Goal: Communication & Community: Answer question/provide support

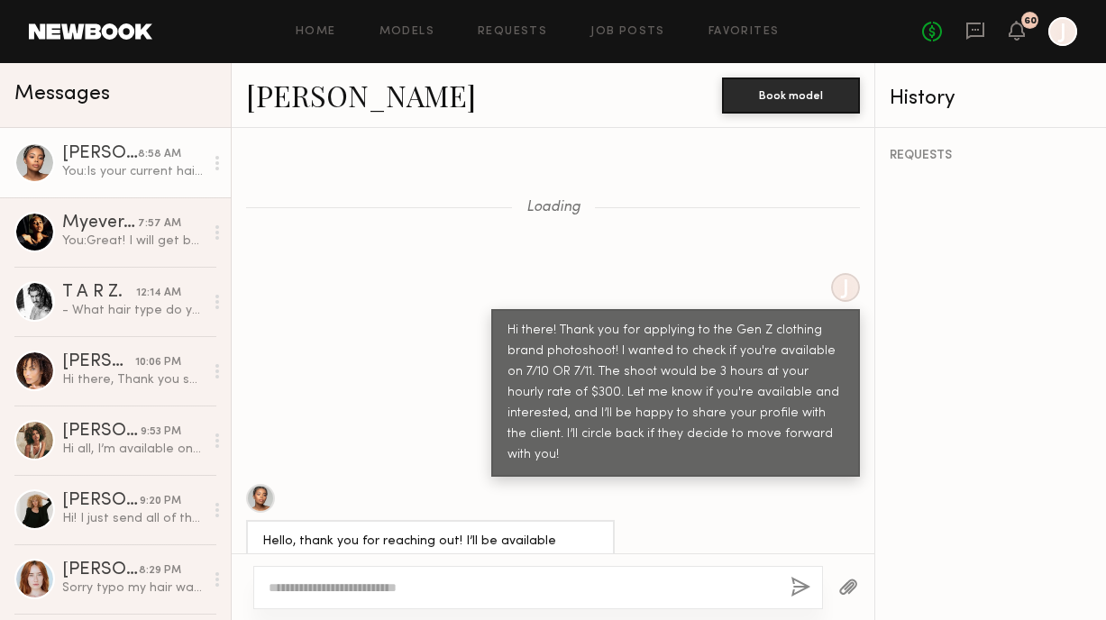
scroll to position [3491, 0]
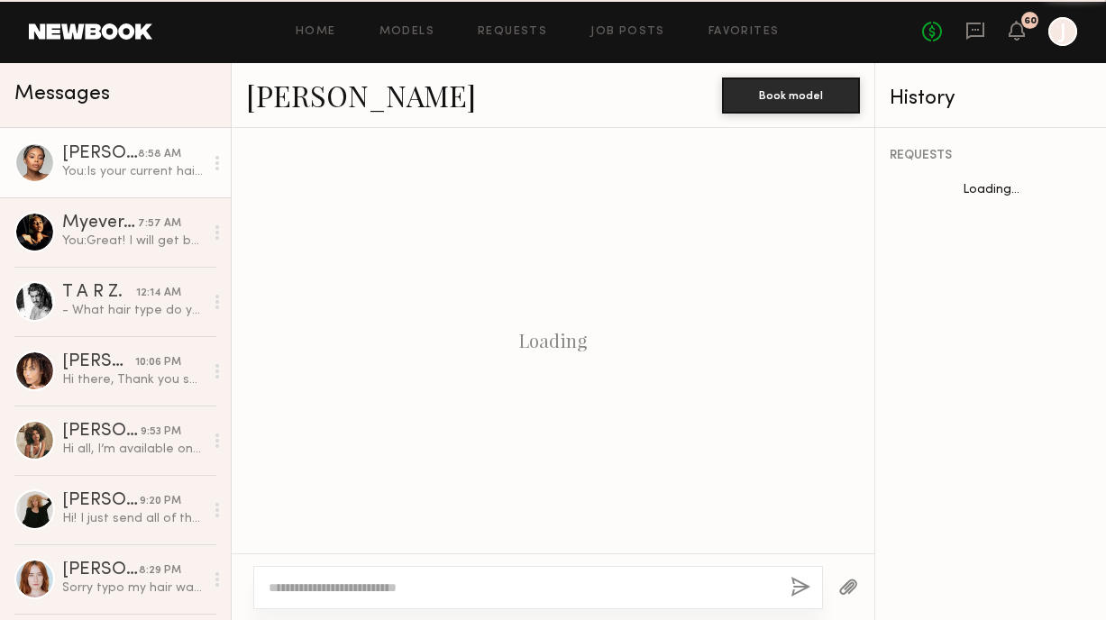
scroll to position [2266, 0]
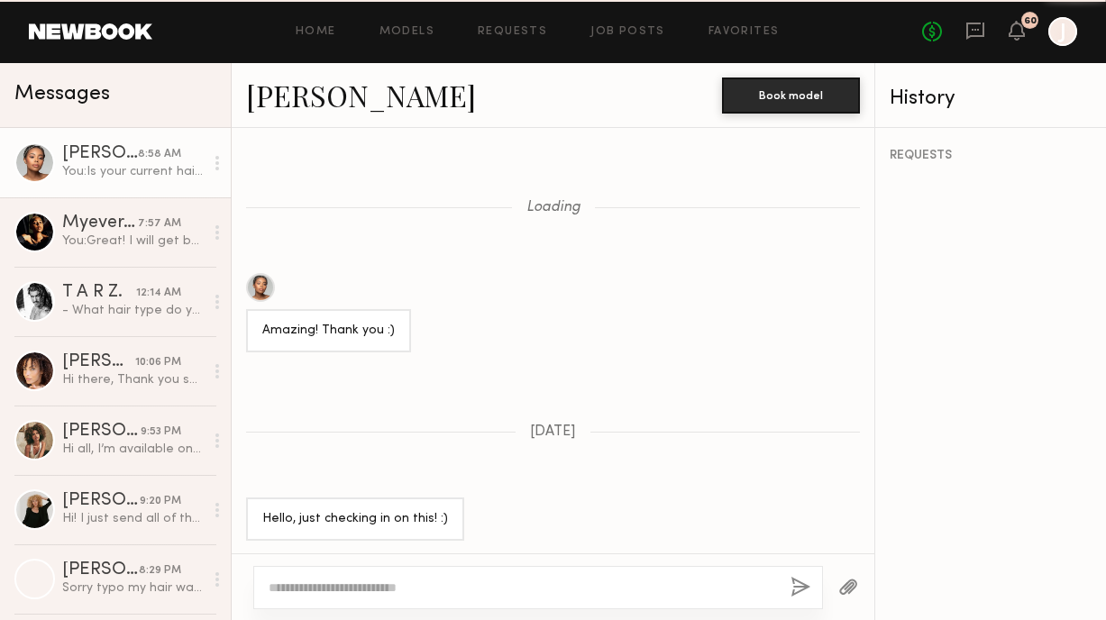
scroll to position [2266, 0]
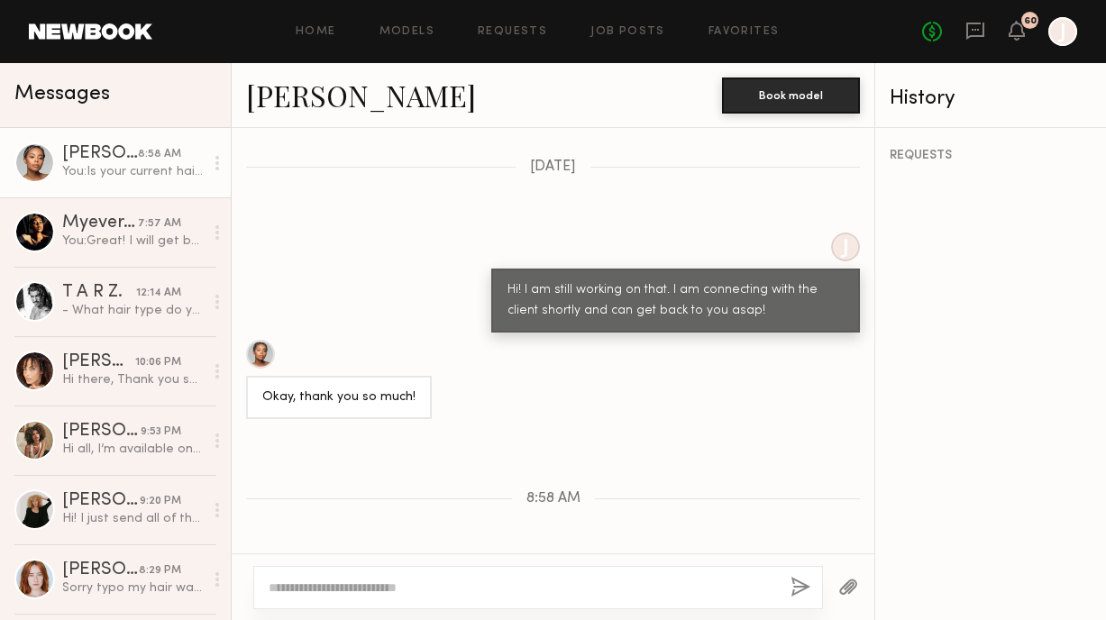
click at [151, 267] on link "T A R Z. 12:14 AM - What hair type do you consider yourself? Somewhere between …" at bounding box center [115, 301] width 231 height 69
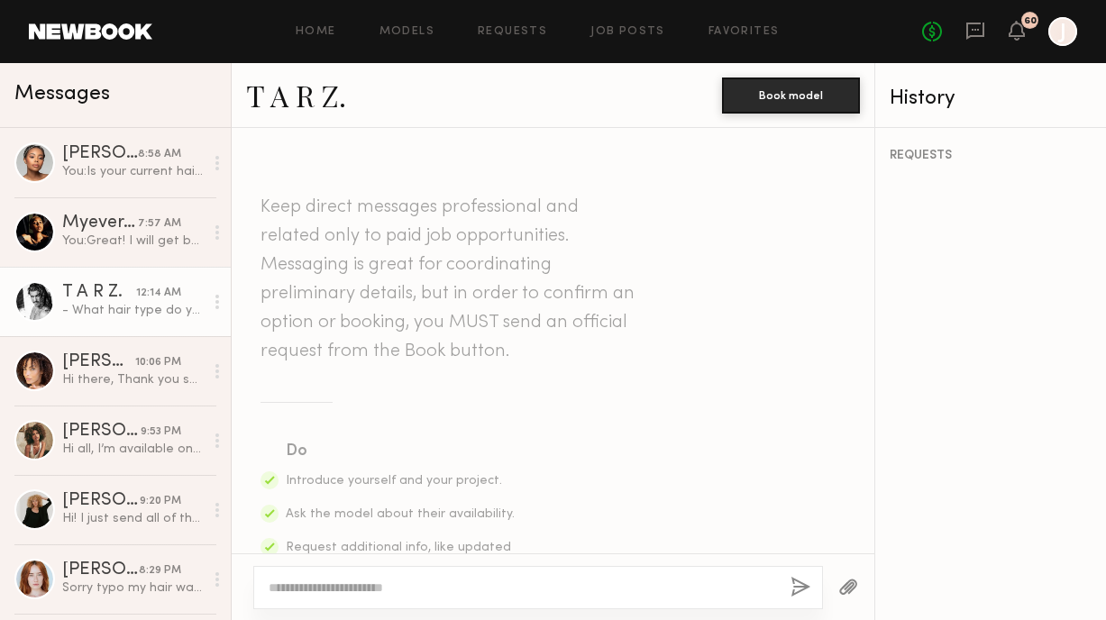
scroll to position [1888, 0]
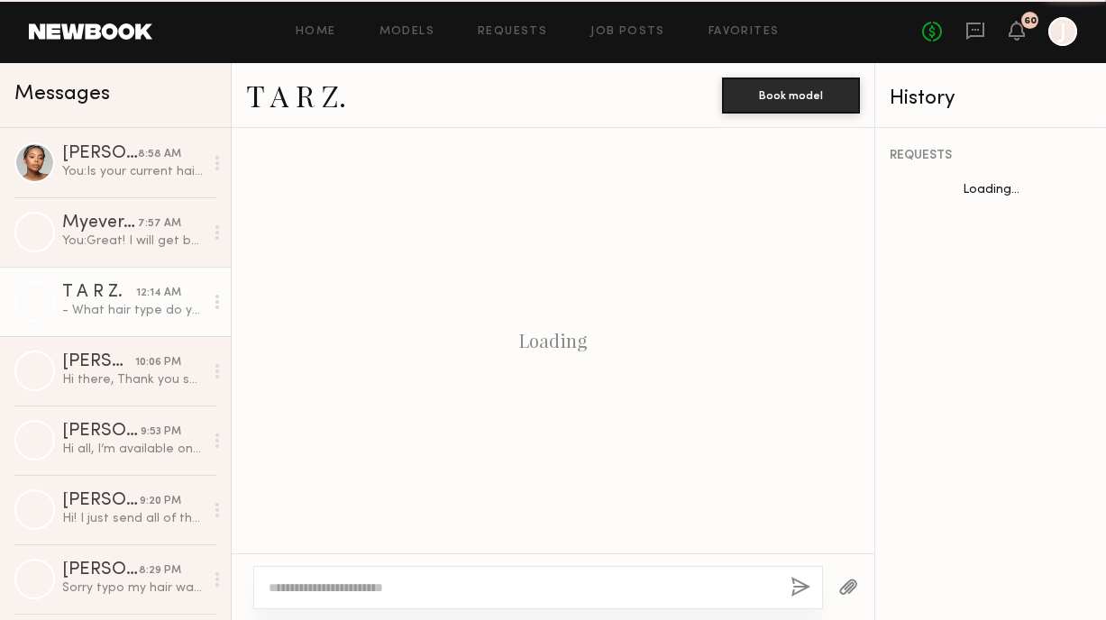
scroll to position [1888, 0]
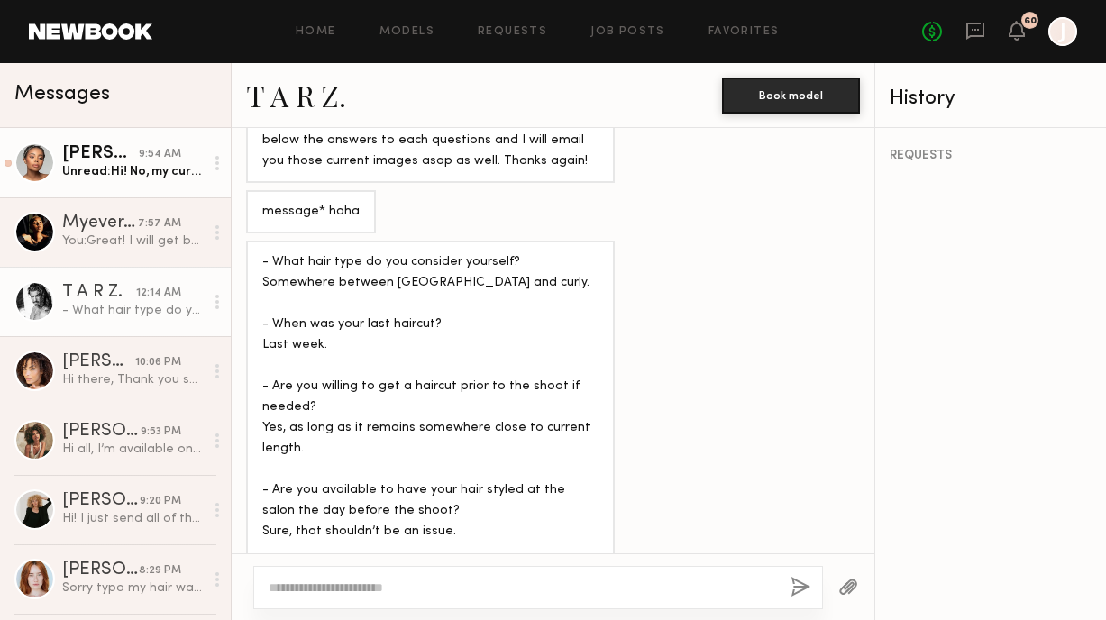
click at [148, 172] on div "Unread: Hi! No, my current hairstyle is all brown braids." at bounding box center [133, 171] width 142 height 17
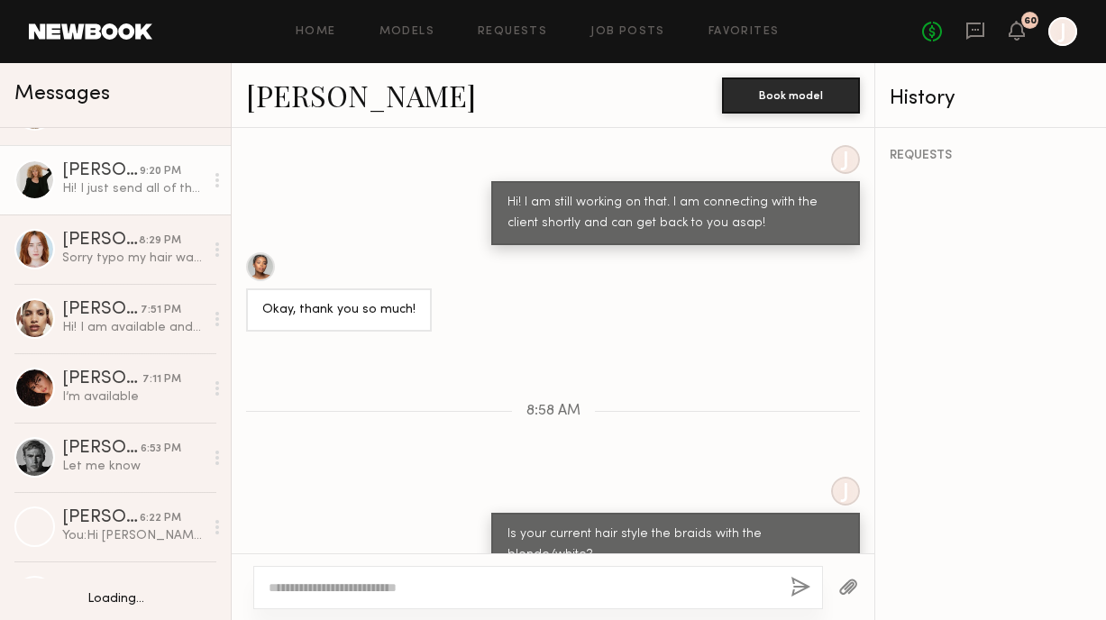
scroll to position [332, 0]
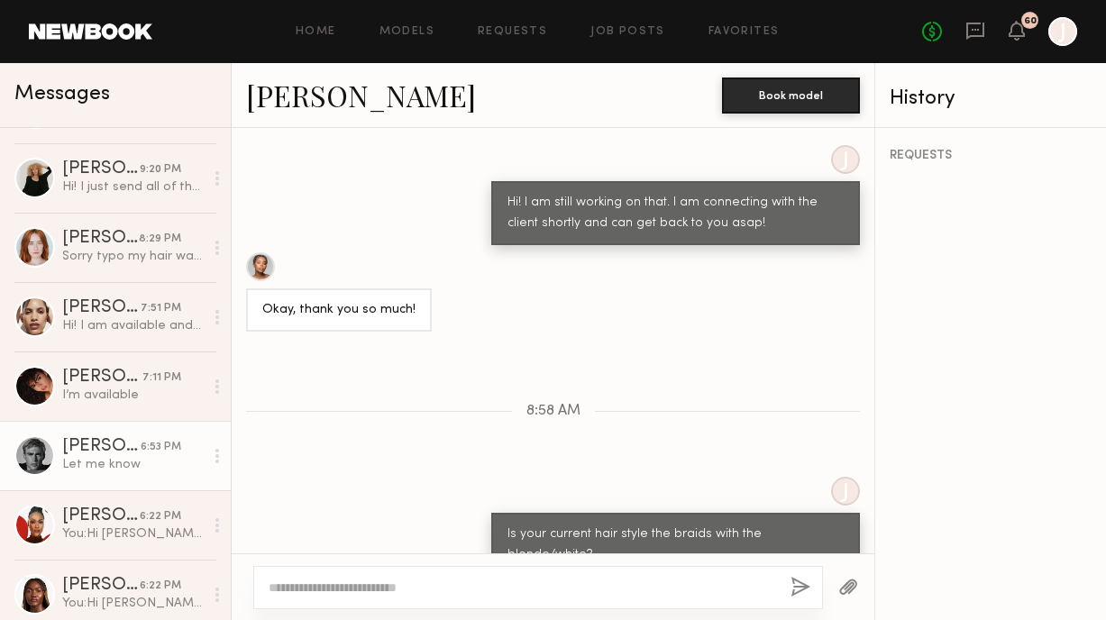
click at [112, 472] on div "Let me know" at bounding box center [133, 464] width 142 height 17
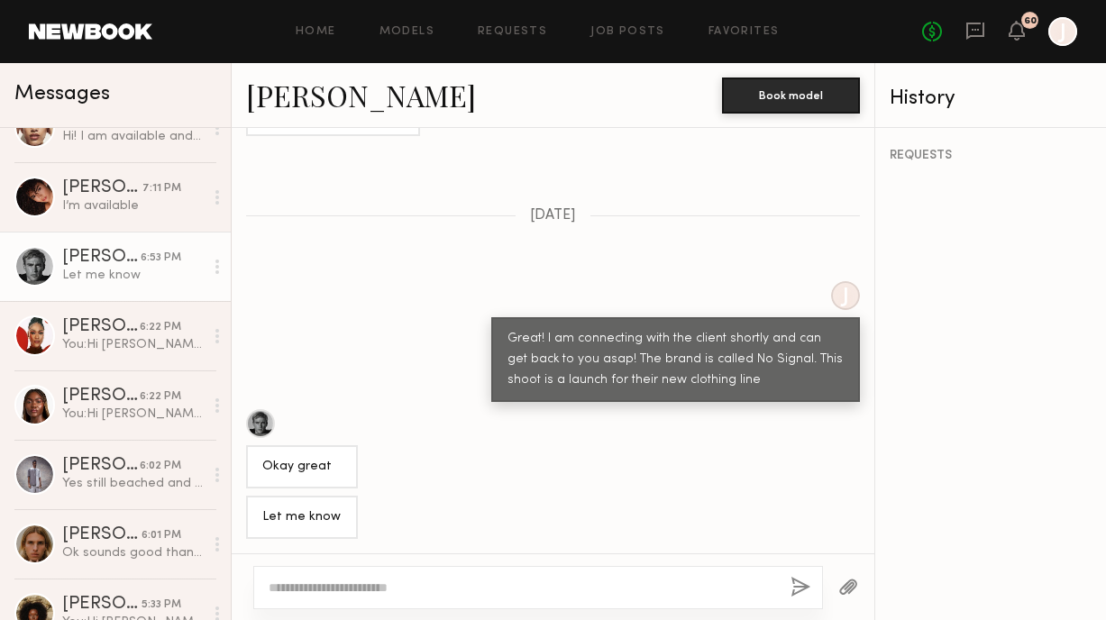
scroll to position [628, 0]
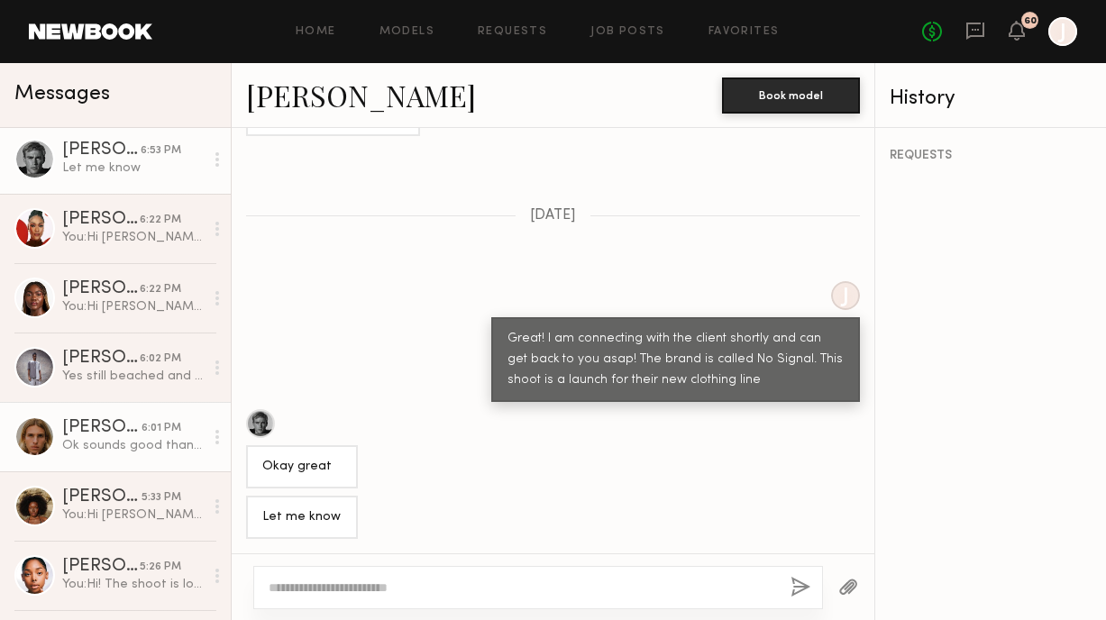
click at [118, 435] on div "[PERSON_NAME]" at bounding box center [101, 428] width 79 height 18
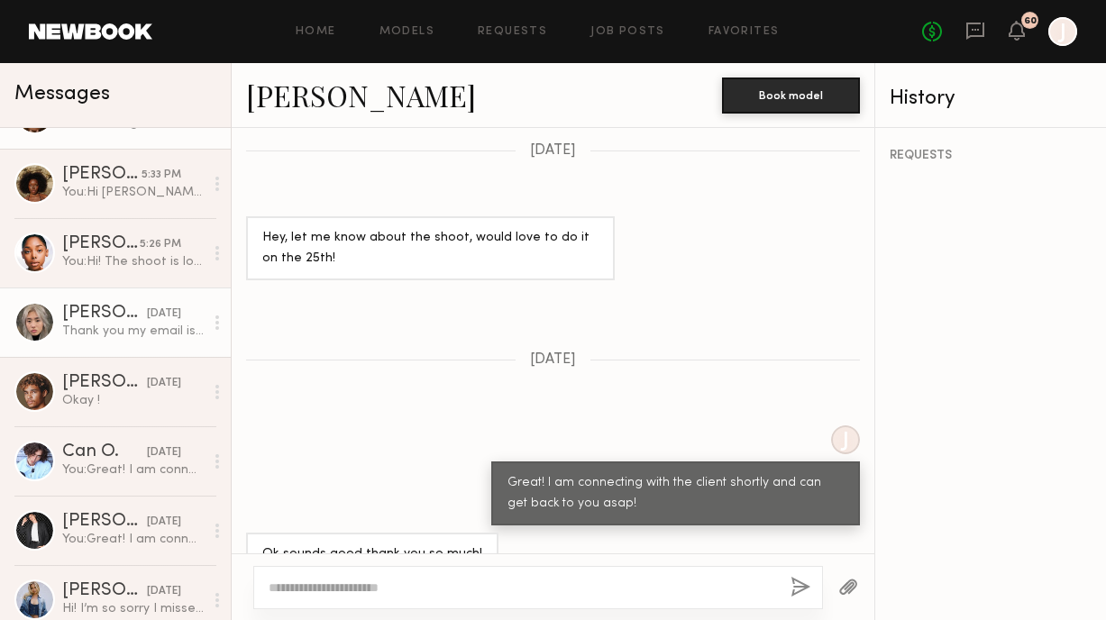
scroll to position [965, 0]
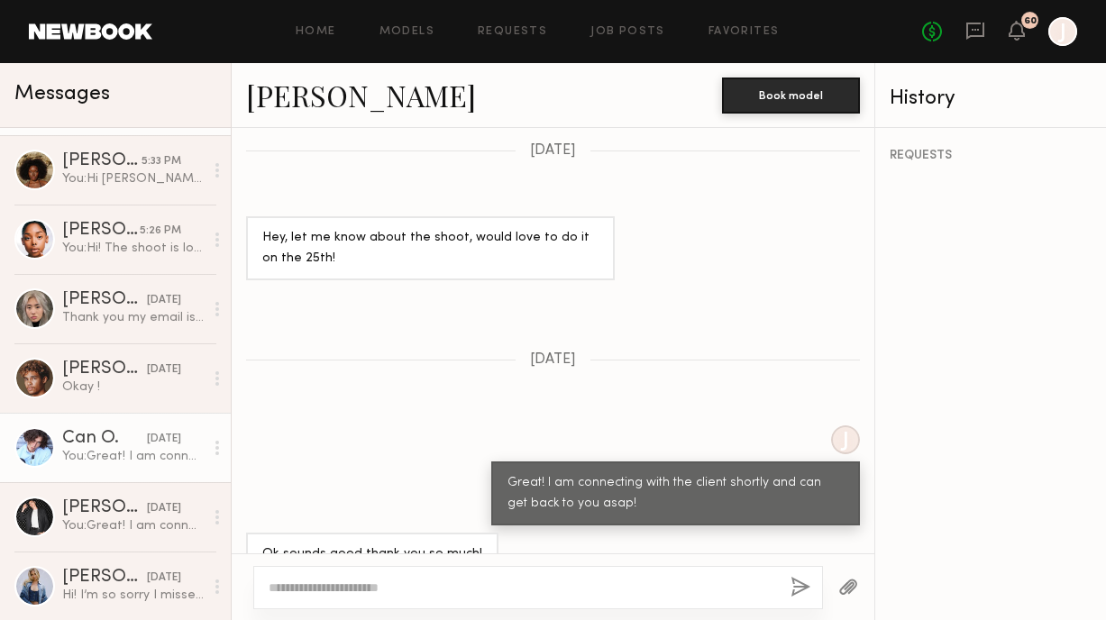
click at [125, 445] on div "Can O." at bounding box center [104, 439] width 85 height 18
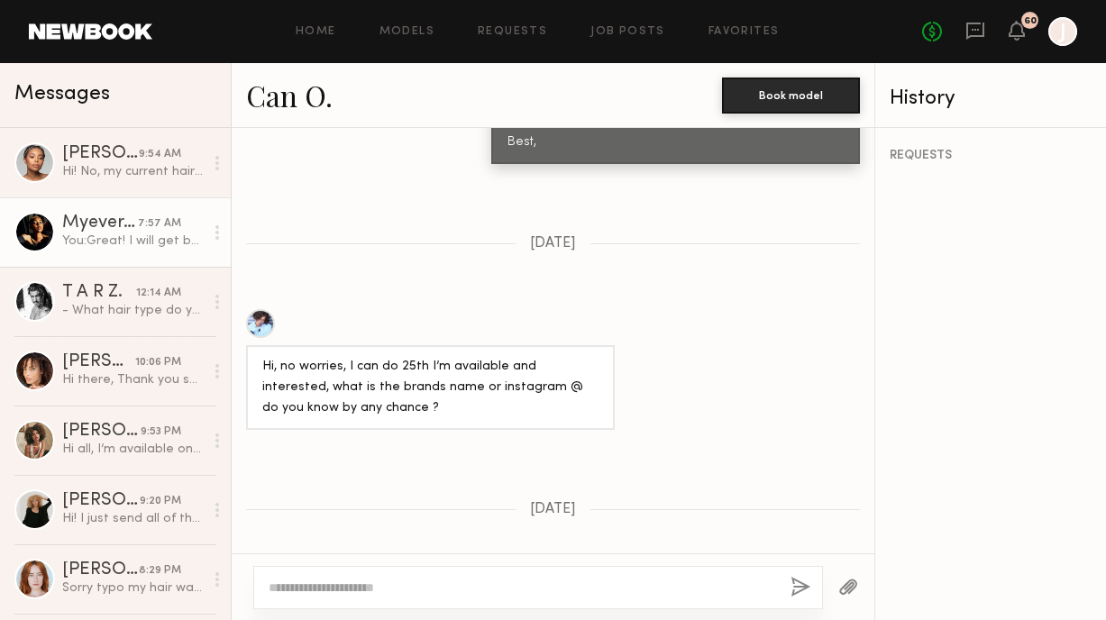
click at [133, 224] on div "Myever A." at bounding box center [100, 224] width 76 height 18
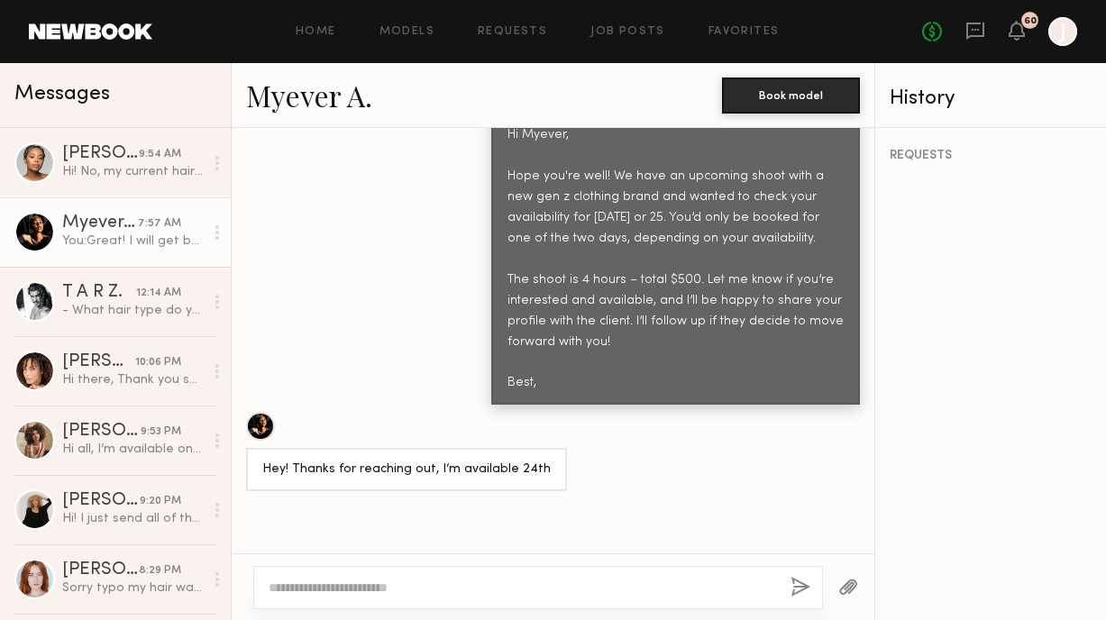
scroll to position [933, 0]
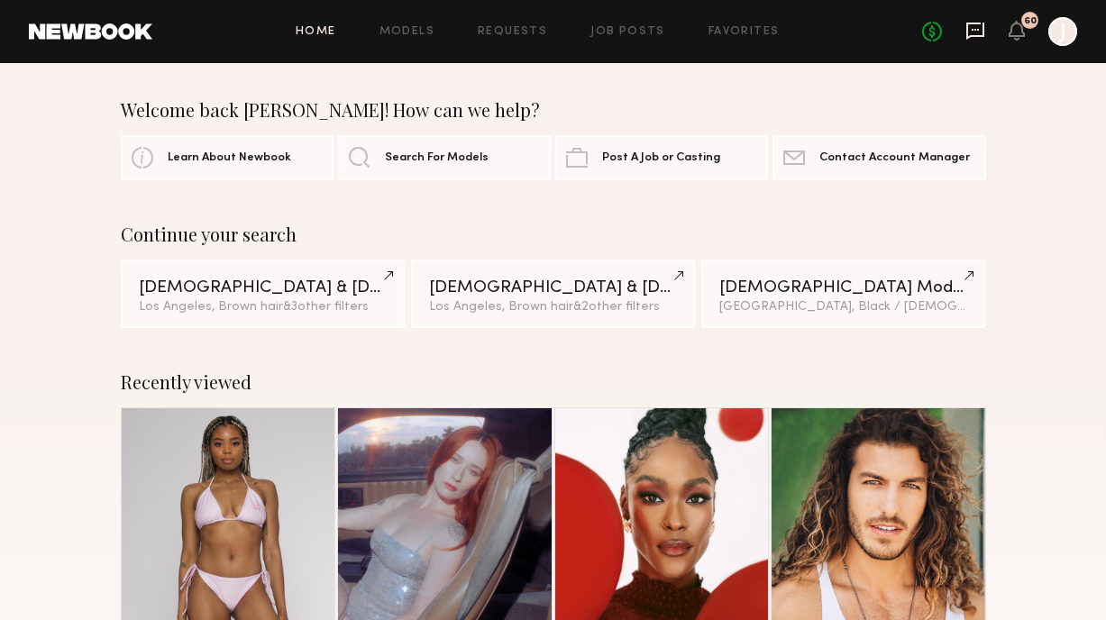
click at [979, 32] on icon at bounding box center [976, 31] width 20 height 20
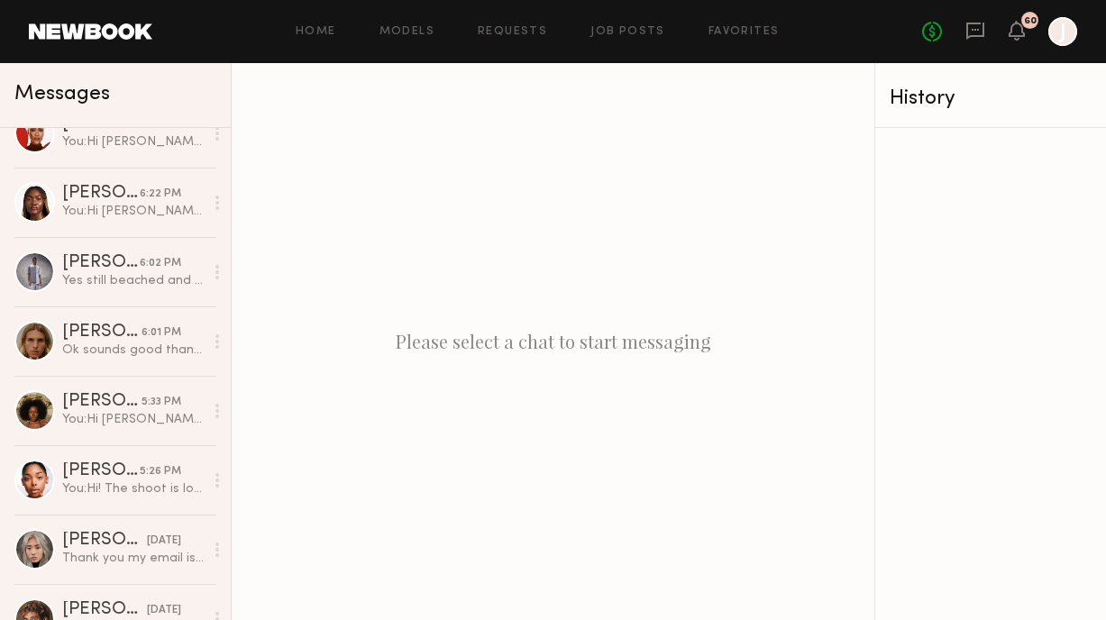
scroll to position [734, 0]
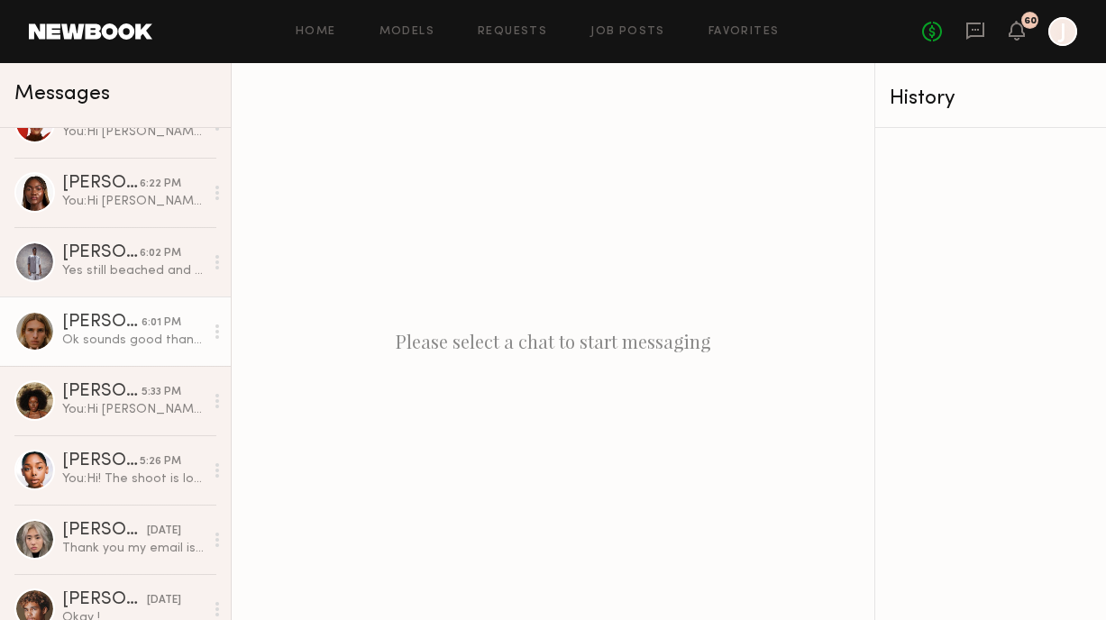
click at [142, 331] on div "6:01 PM" at bounding box center [162, 323] width 40 height 17
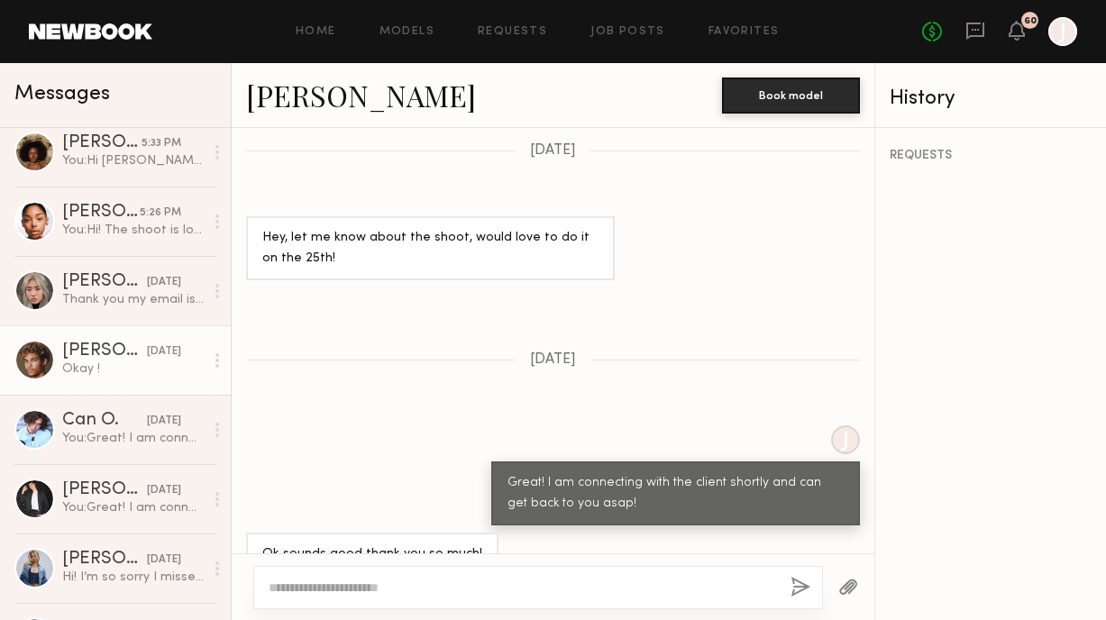
scroll to position [984, 0]
click at [124, 373] on div "Okay !" at bounding box center [133, 368] width 142 height 17
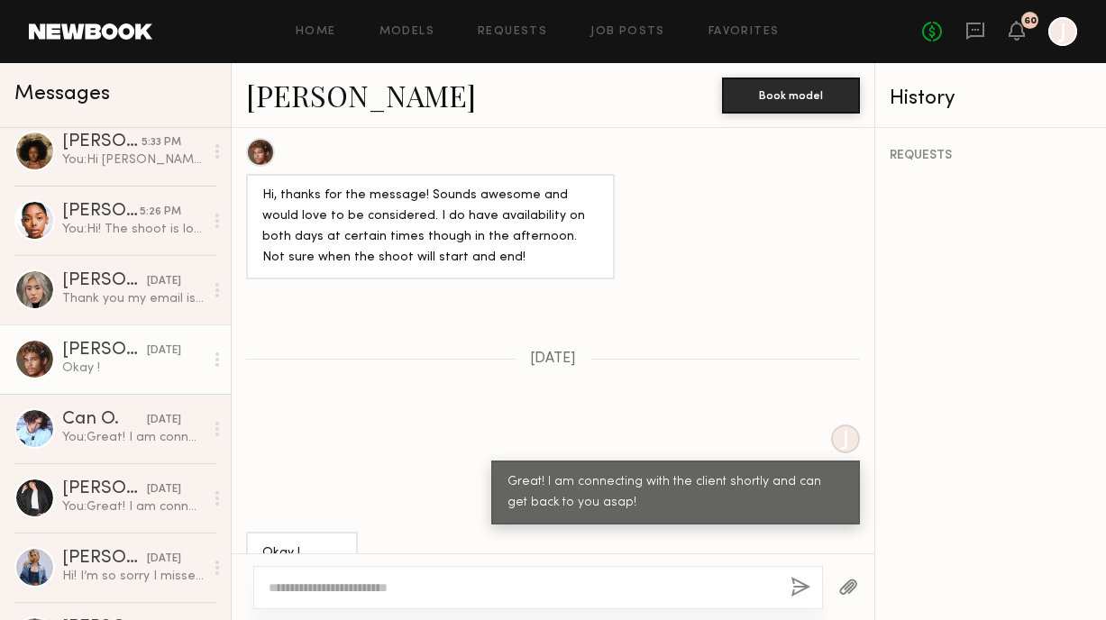
scroll to position [1047, 0]
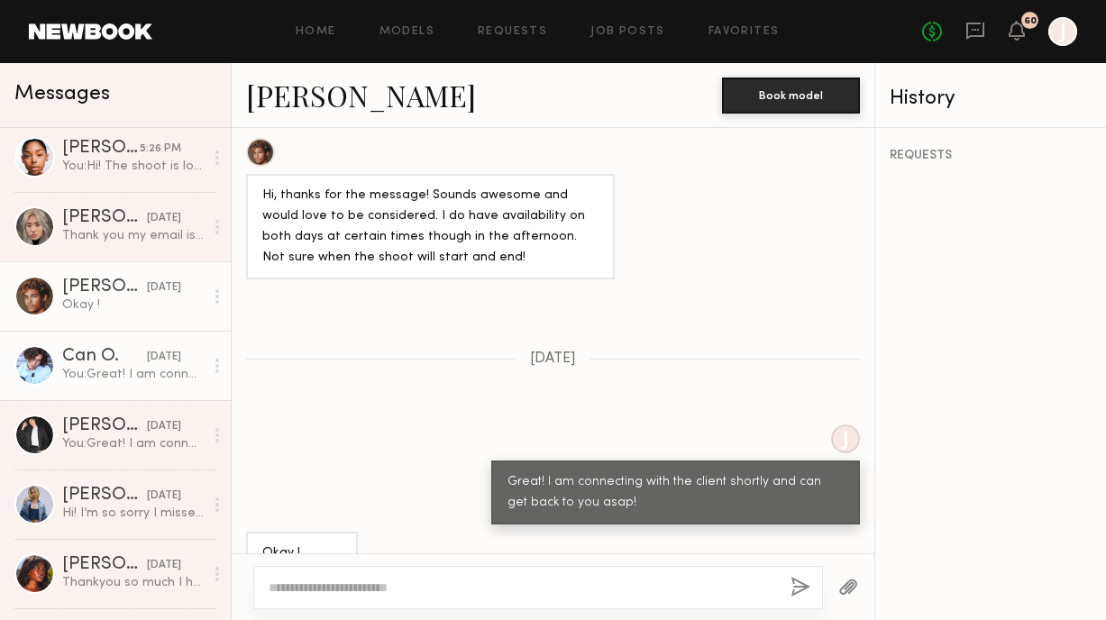
click at [105, 371] on div "You: Great! I am connecting with the client shortly and can get back to you asa…" at bounding box center [133, 374] width 142 height 17
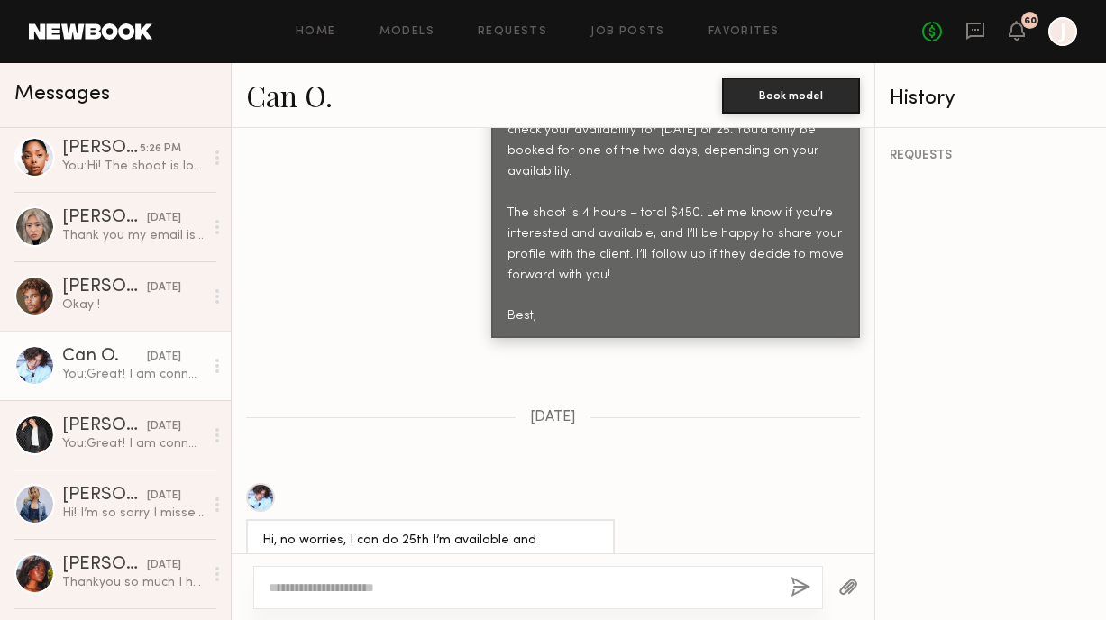
scroll to position [2474, 0]
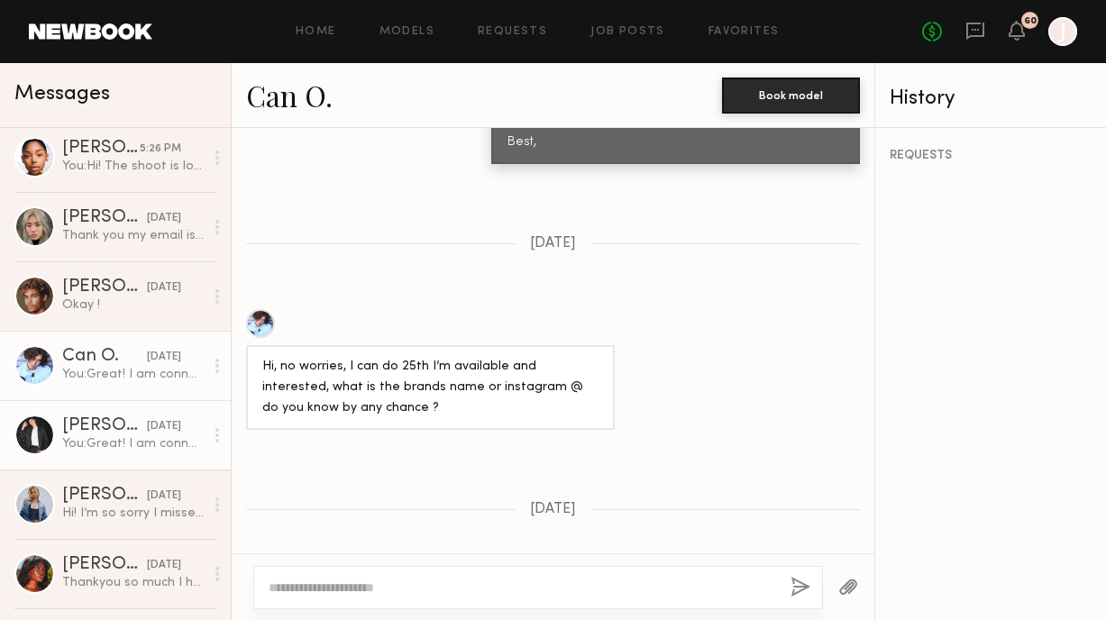
click at [121, 440] on div "You: Great! I am connecting with the client shortly and can get back to you asa…" at bounding box center [133, 443] width 142 height 17
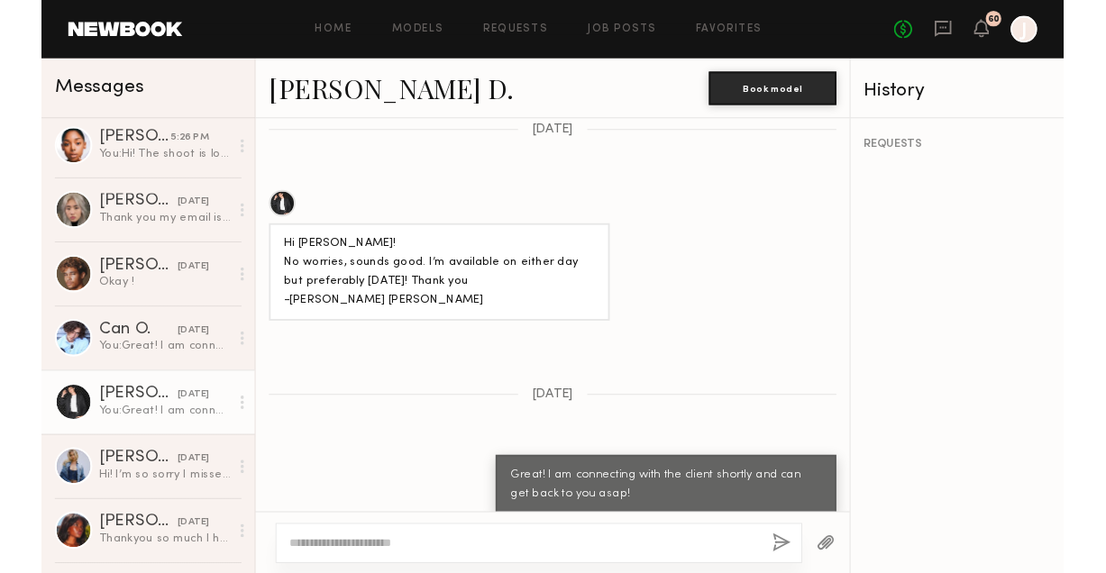
scroll to position [2321, 0]
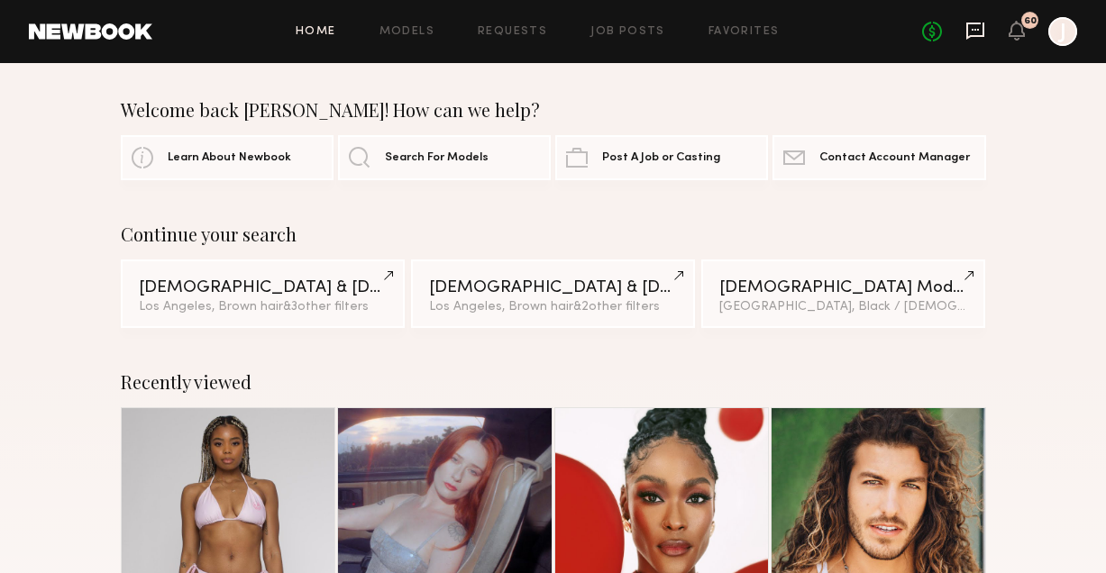
click at [979, 26] on icon at bounding box center [976, 31] width 20 height 20
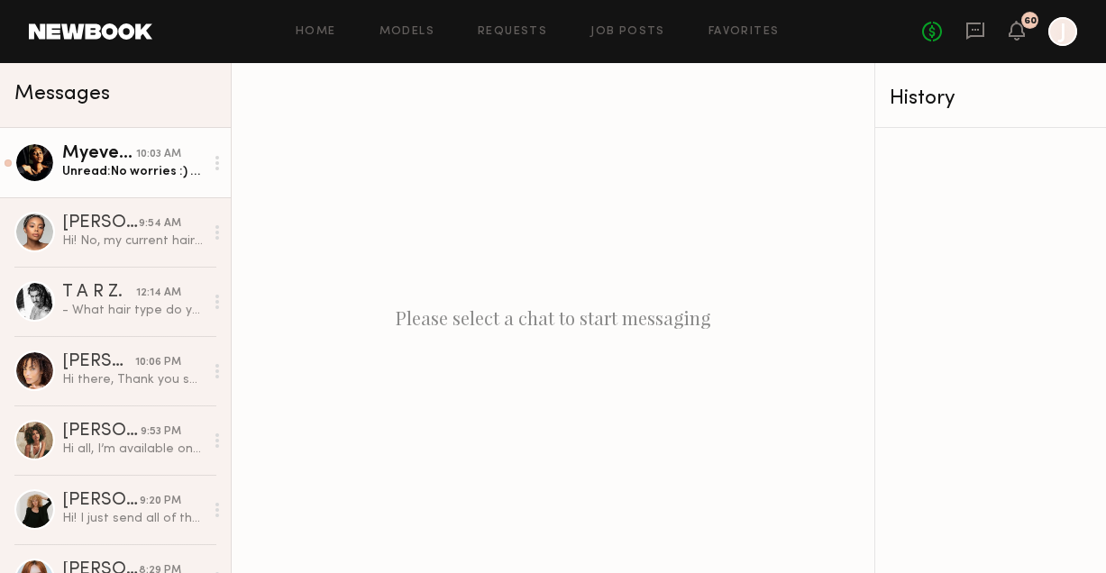
click at [95, 167] on div "Unread: No worries :) my hair is currently blonde" at bounding box center [133, 171] width 142 height 17
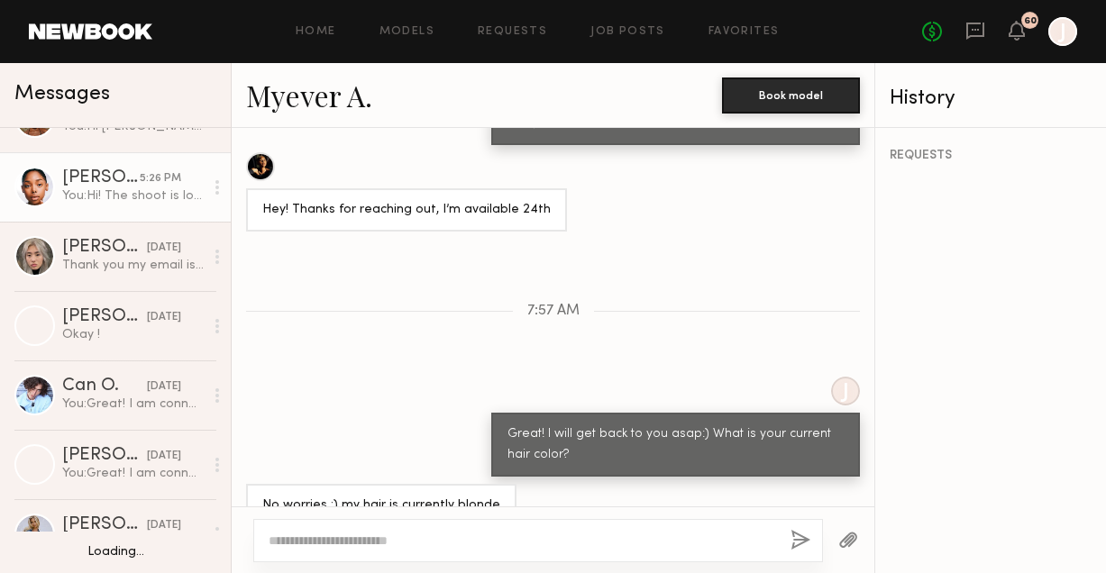
scroll to position [1038, 0]
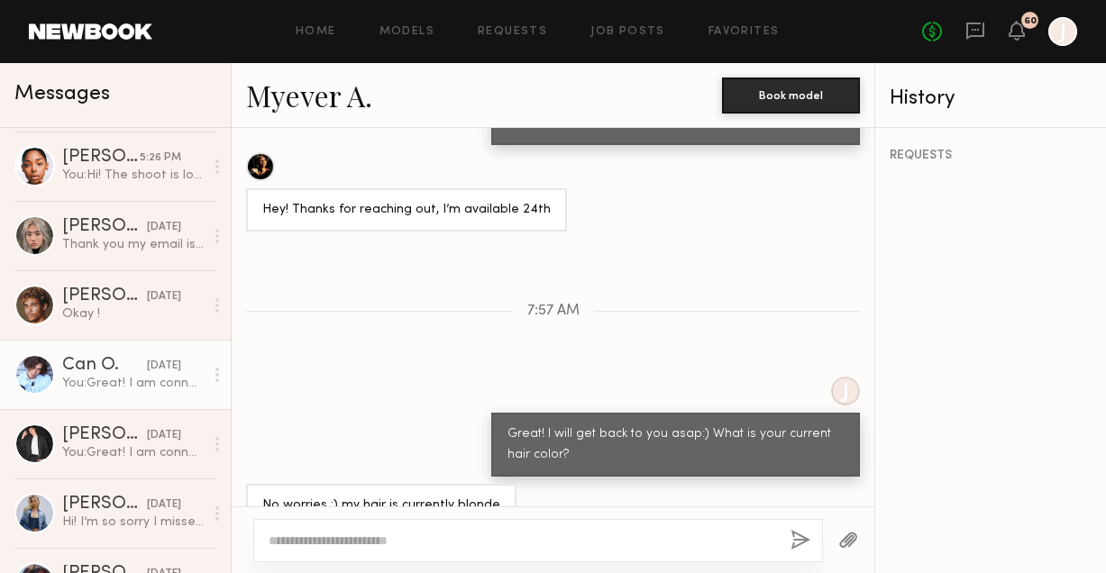
click at [121, 375] on div "You: Great! I am connecting with the client shortly and can get back to you asa…" at bounding box center [133, 383] width 142 height 17
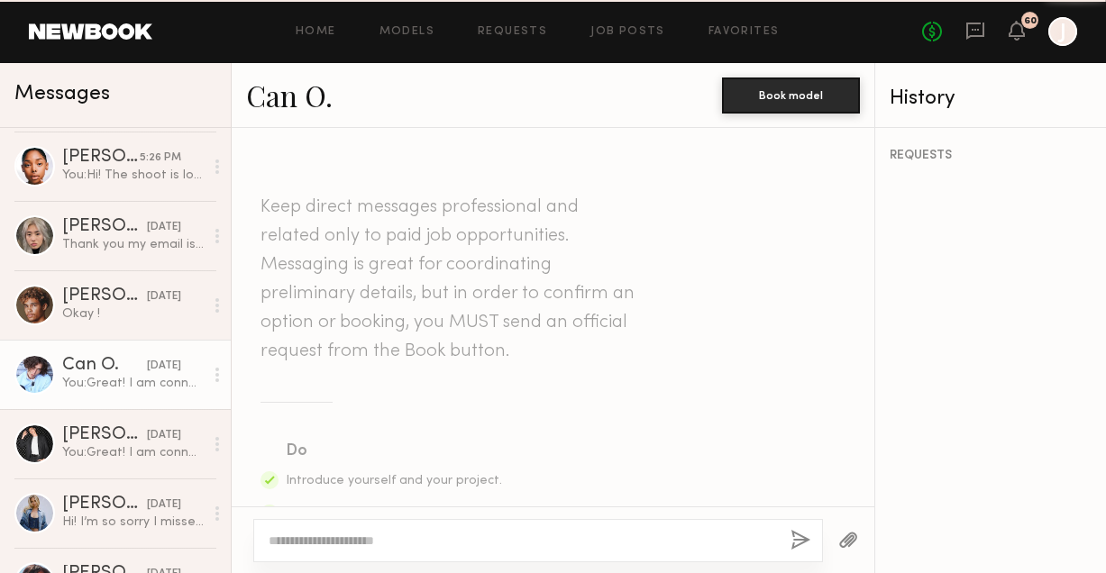
scroll to position [2521, 0]
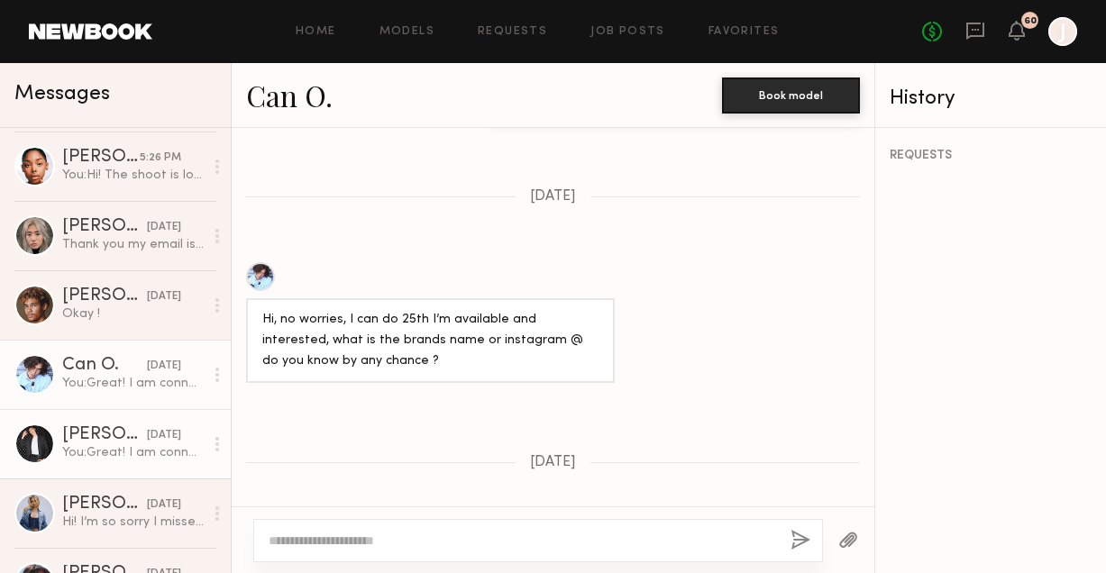
click at [105, 437] on div "[PERSON_NAME] D." at bounding box center [104, 435] width 85 height 18
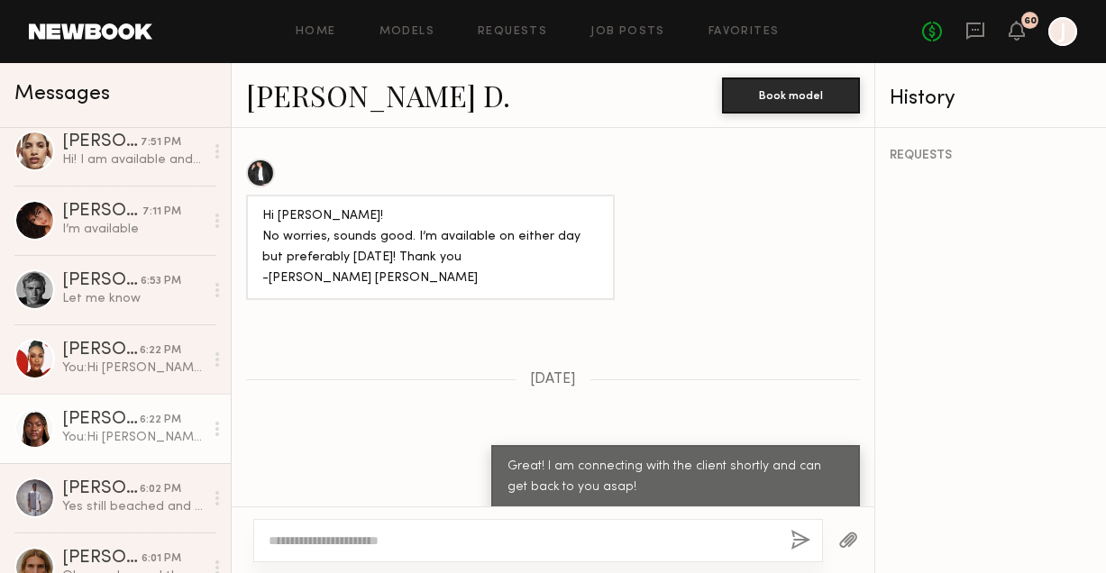
scroll to position [484, 0]
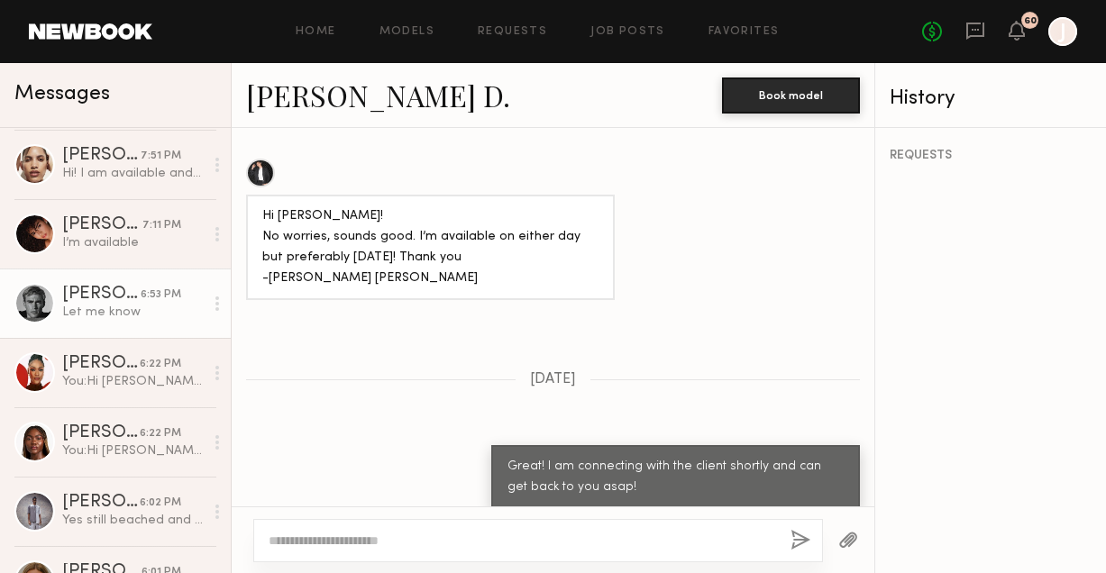
click at [96, 289] on div "[PERSON_NAME]" at bounding box center [101, 295] width 78 height 18
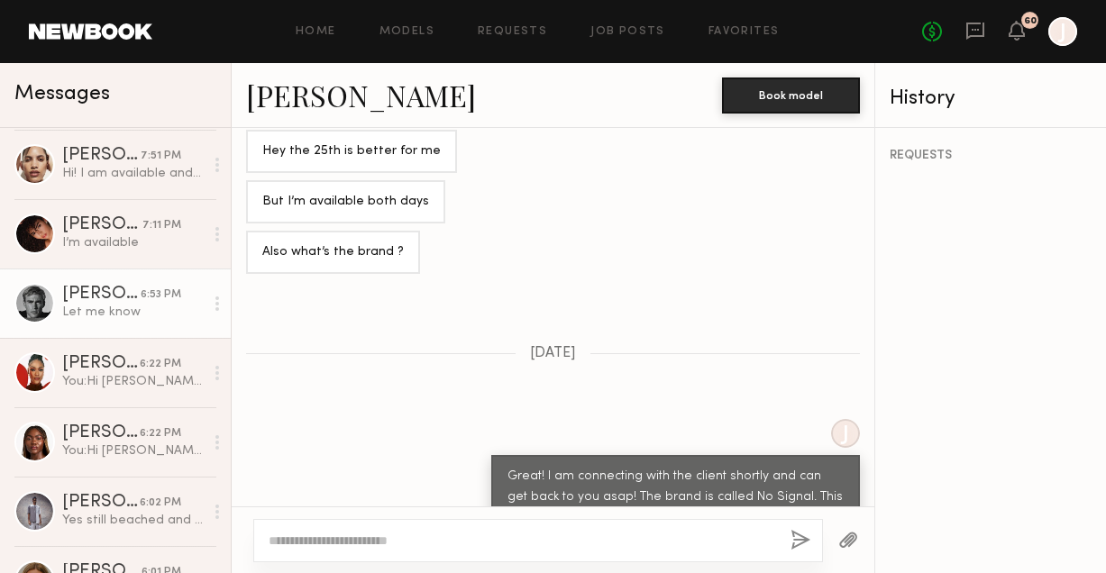
scroll to position [1174, 0]
